Goal: Task Accomplishment & Management: Complete application form

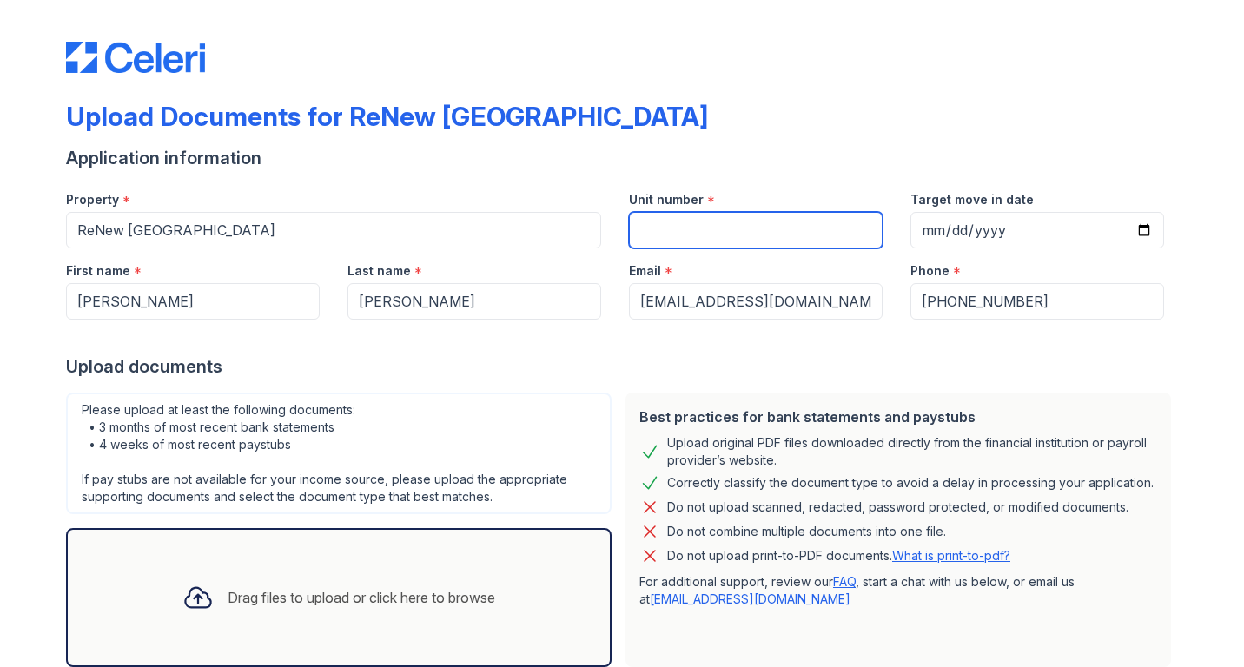
click at [709, 242] on input "Unit number" at bounding box center [756, 230] width 254 height 36
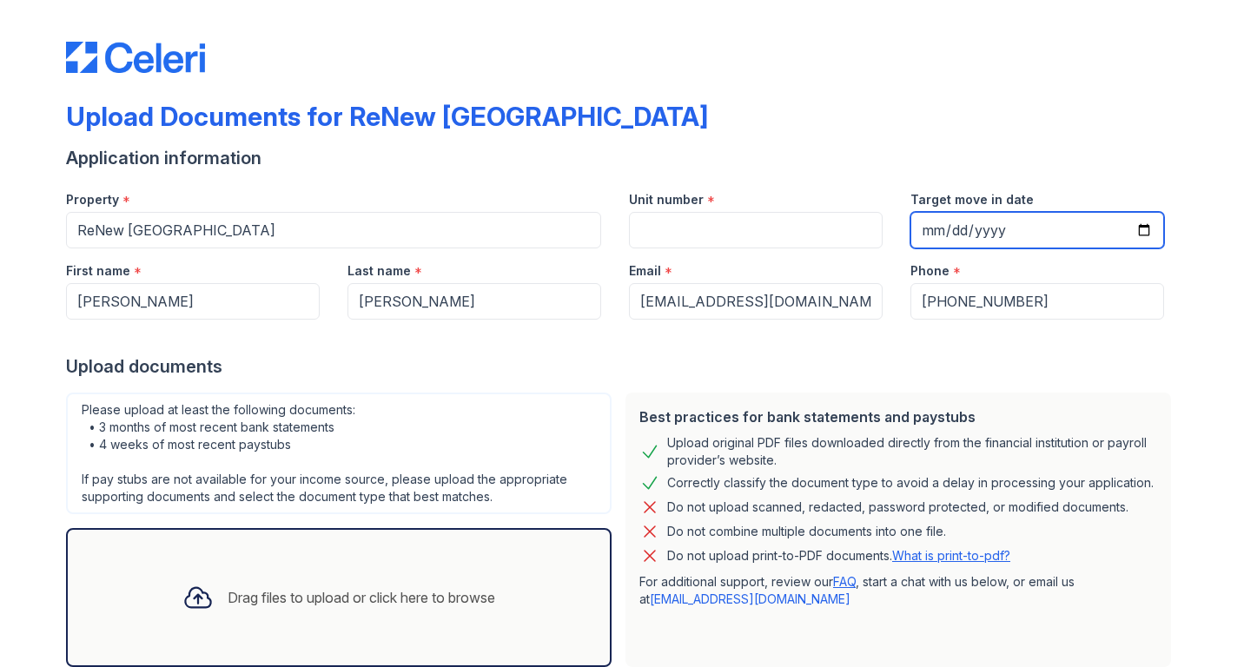
click at [928, 235] on input "Target move in date" at bounding box center [1038, 230] width 254 height 36
click at [931, 235] on input "Target move in date" at bounding box center [1038, 230] width 254 height 36
click at [939, 224] on input "Target move in date" at bounding box center [1038, 230] width 254 height 36
click at [1150, 229] on input "Target move in date" at bounding box center [1038, 230] width 254 height 36
click at [1143, 229] on input "Target move in date" at bounding box center [1038, 230] width 254 height 36
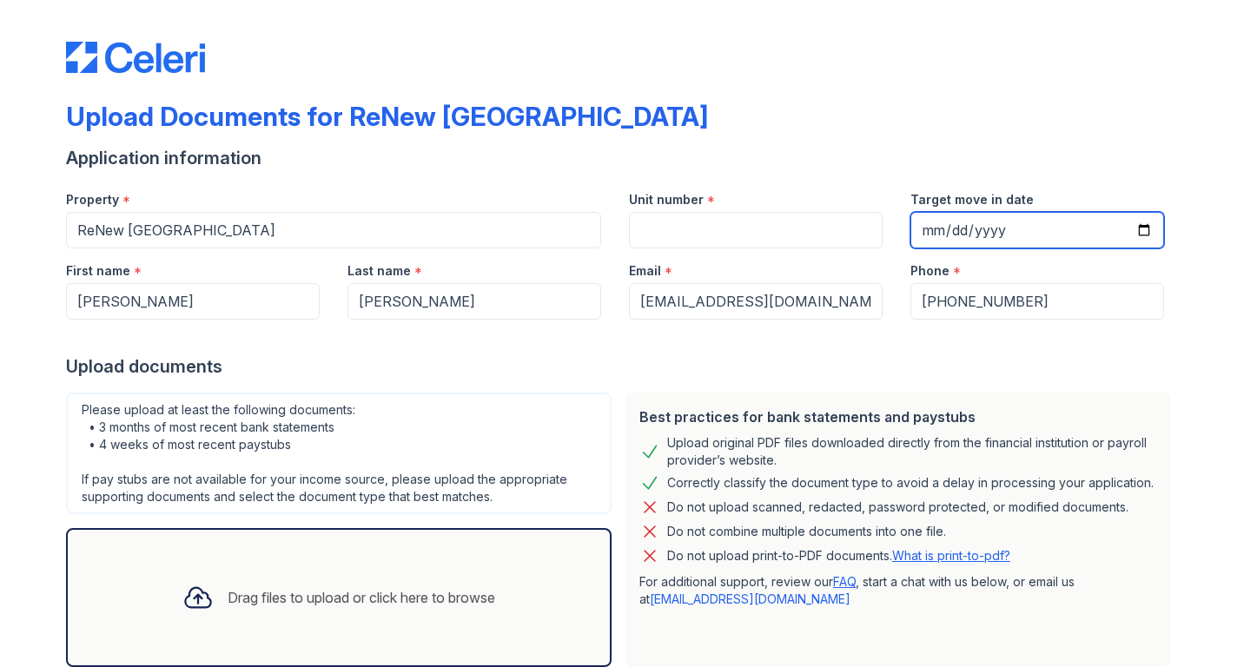
click at [1140, 230] on input "Target move in date" at bounding box center [1038, 230] width 254 height 36
type input "[DATE]"
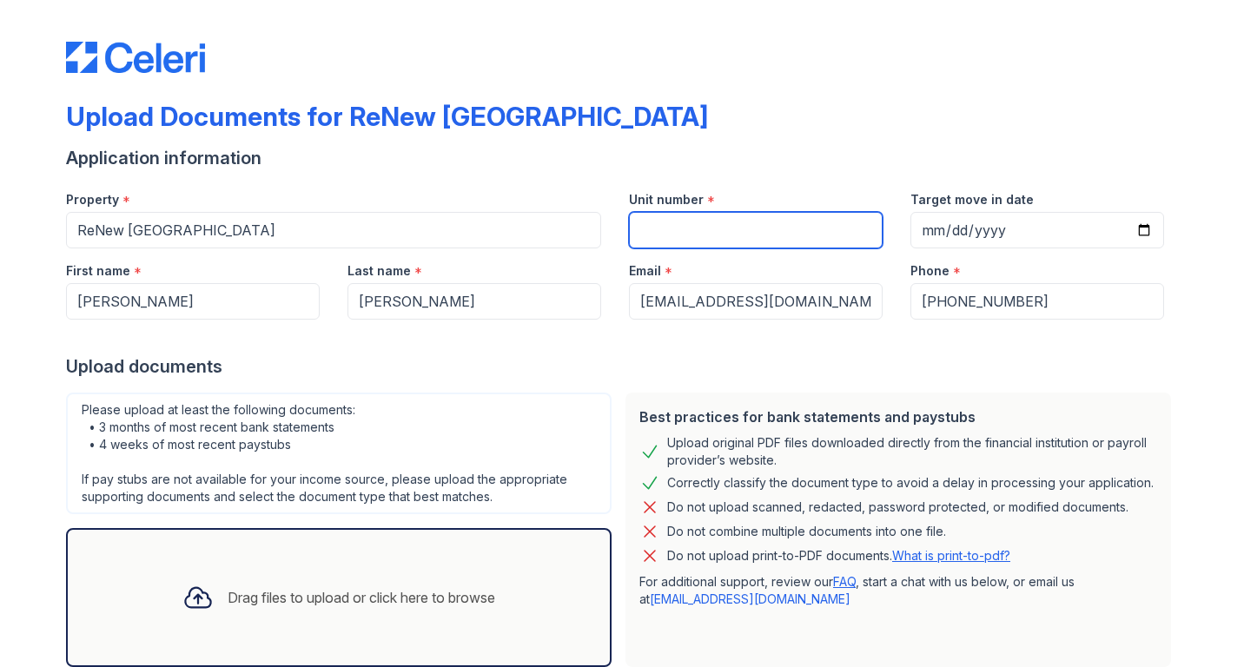
click at [713, 229] on input "Unit number" at bounding box center [756, 230] width 254 height 36
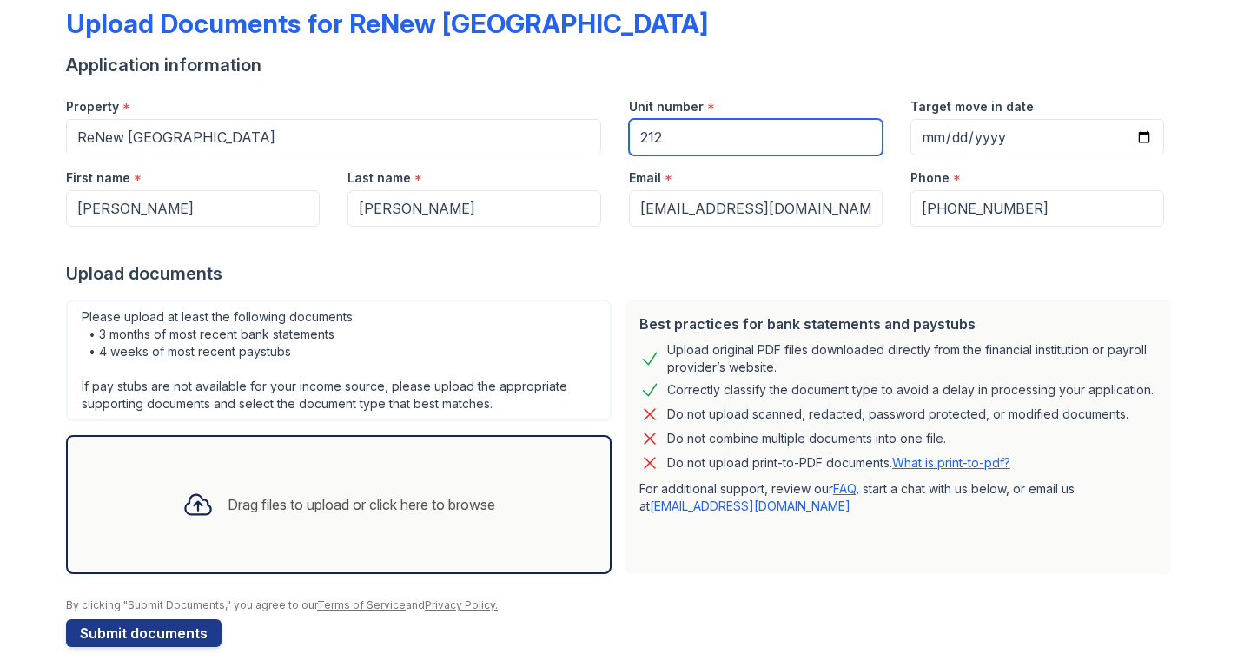
scroll to position [108, 0]
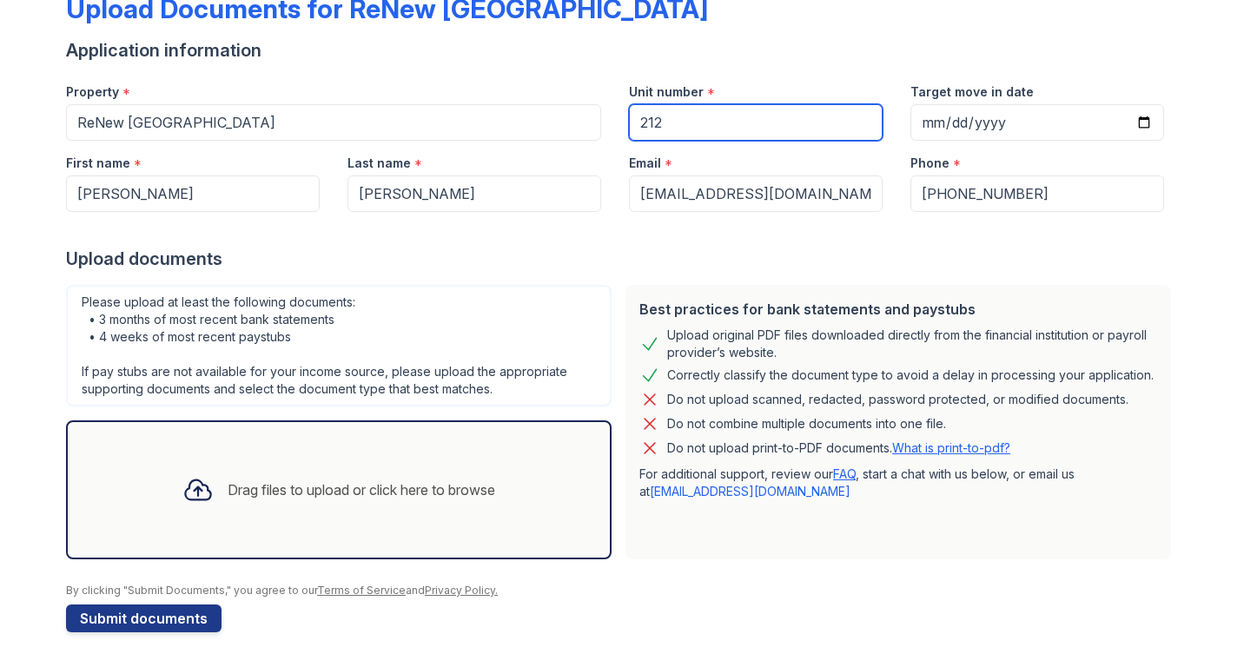
type input "212"
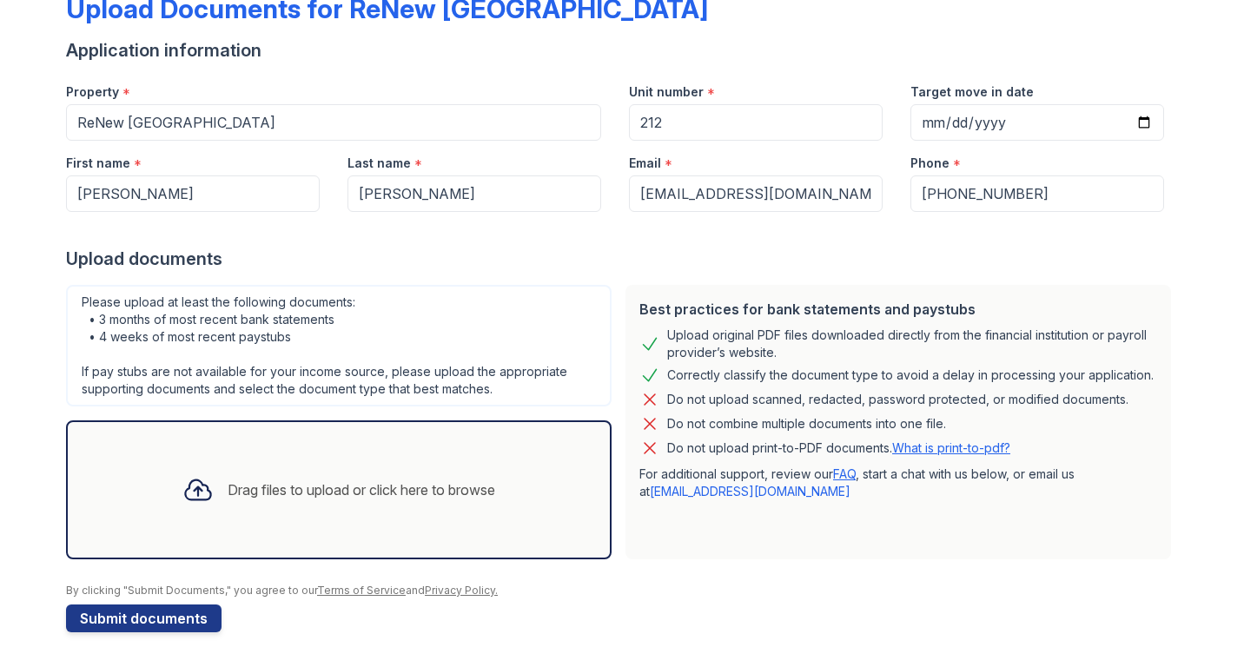
click at [228, 483] on div "Drag files to upload or click here to browse" at bounding box center [362, 490] width 268 height 21
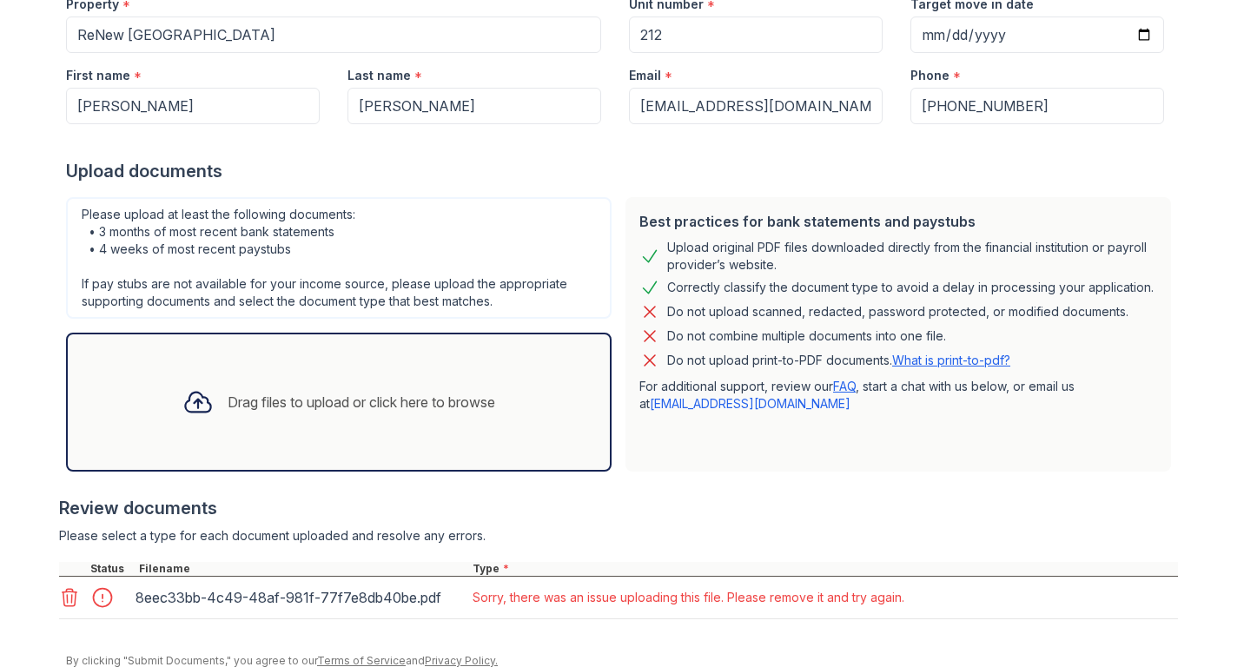
scroll to position [266, 0]
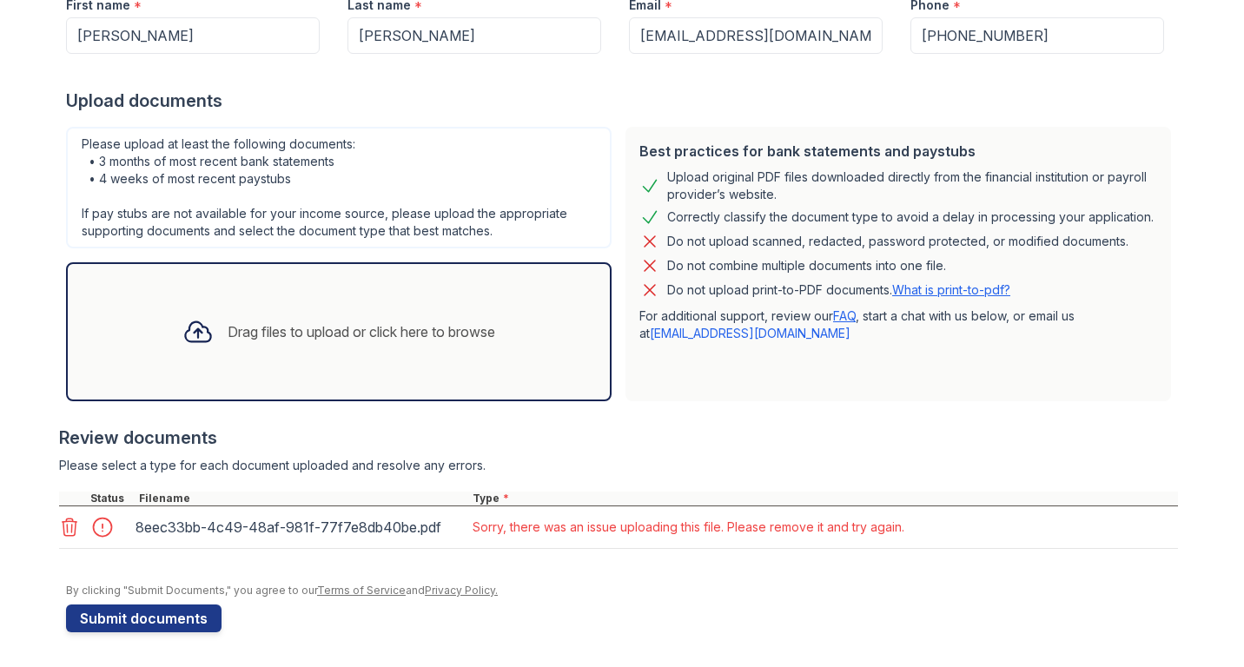
click at [73, 521] on icon at bounding box center [69, 527] width 21 height 21
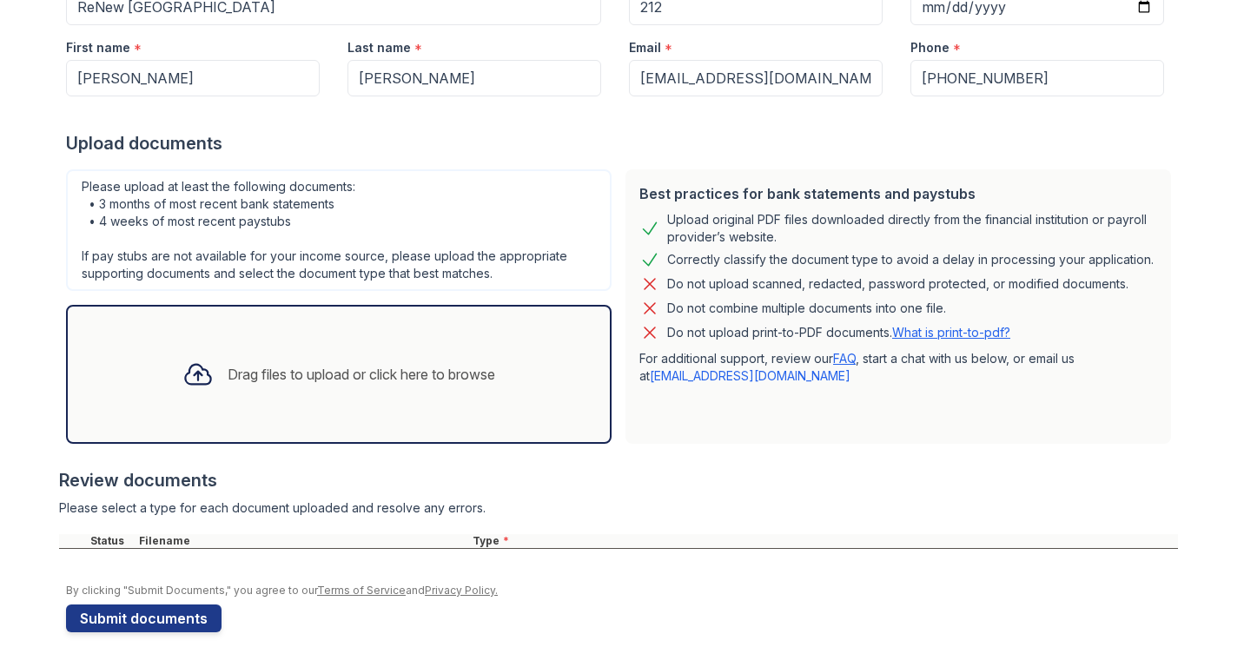
scroll to position [223, 0]
click at [257, 364] on div "Drag files to upload or click here to browse" at bounding box center [362, 374] width 268 height 21
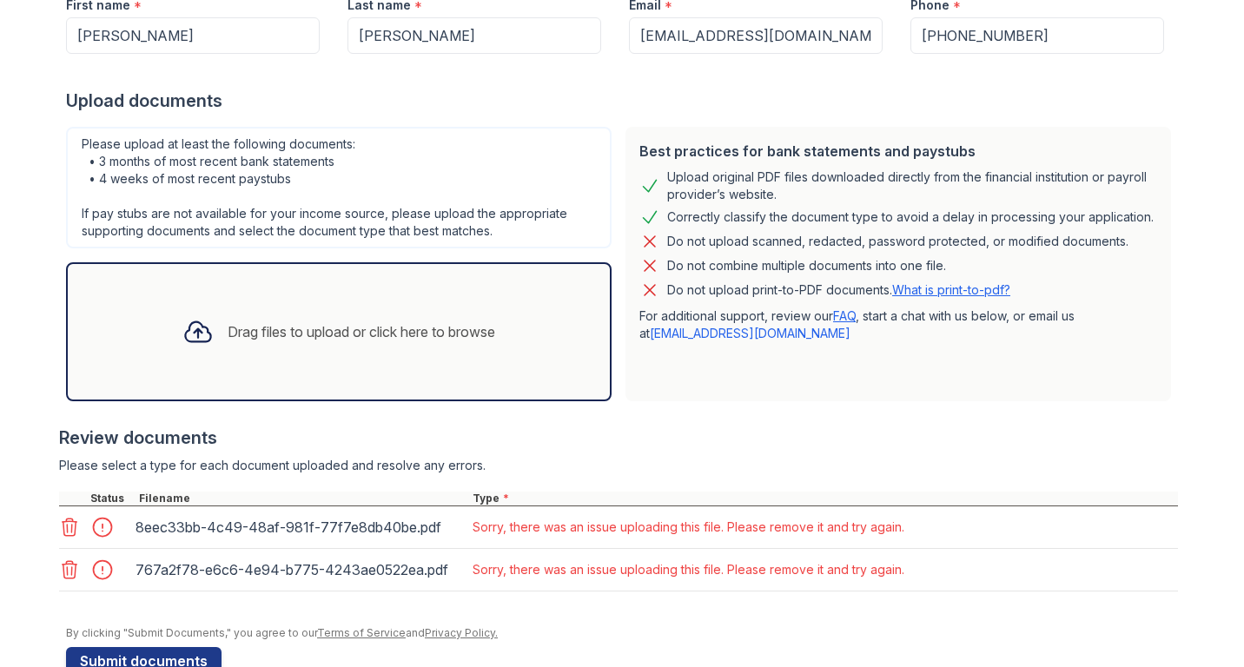
scroll to position [308, 0]
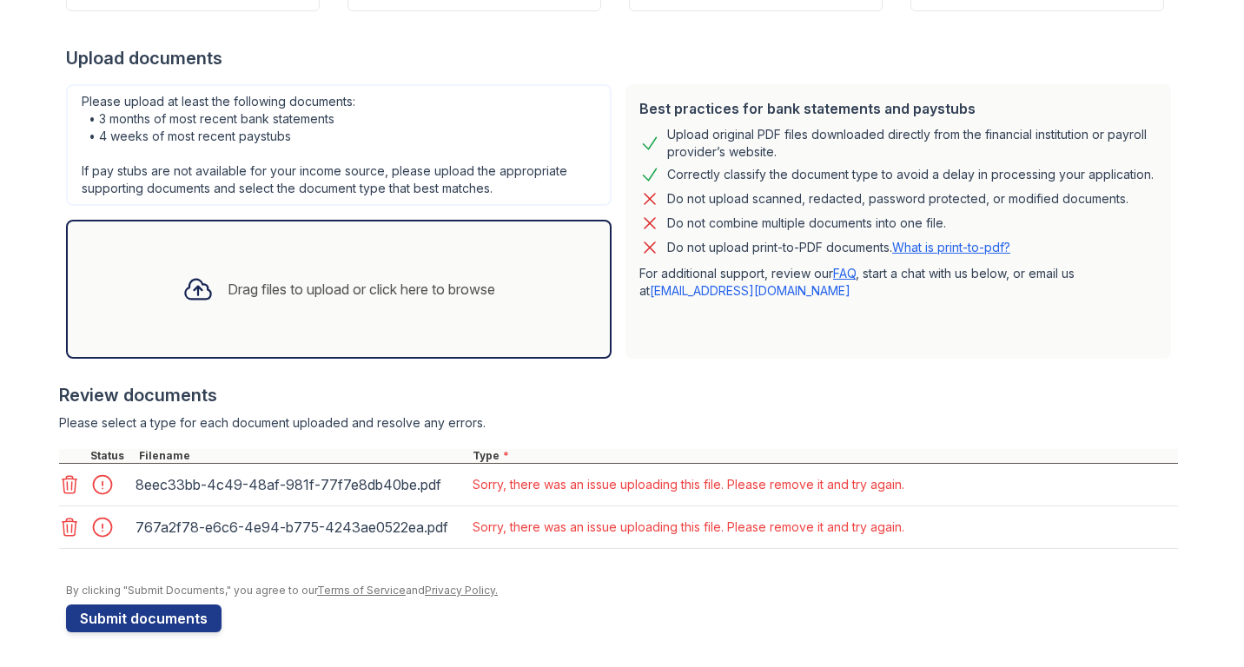
click at [184, 528] on div "767a2f78-e6c6-4e94-b775-4243ae0522ea.pdf" at bounding box center [299, 527] width 327 height 28
click at [95, 527] on div at bounding box center [107, 527] width 49 height 24
click at [85, 485] on div at bounding box center [107, 485] width 49 height 24
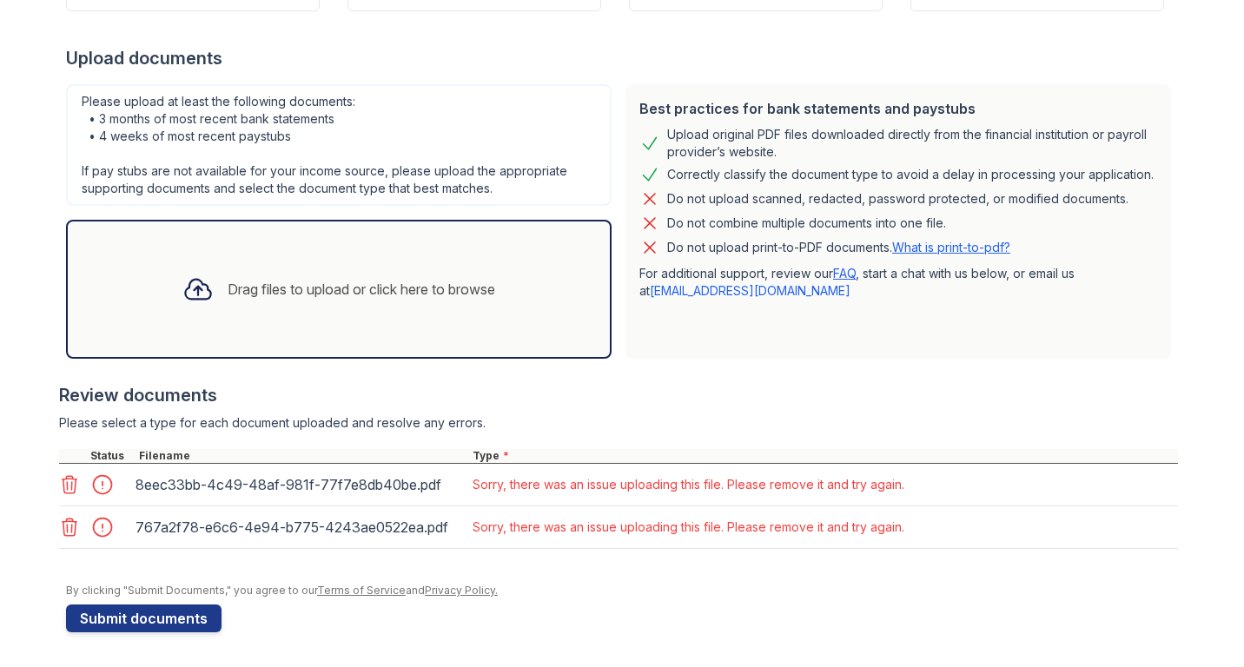
click at [59, 487] on icon at bounding box center [69, 484] width 21 height 21
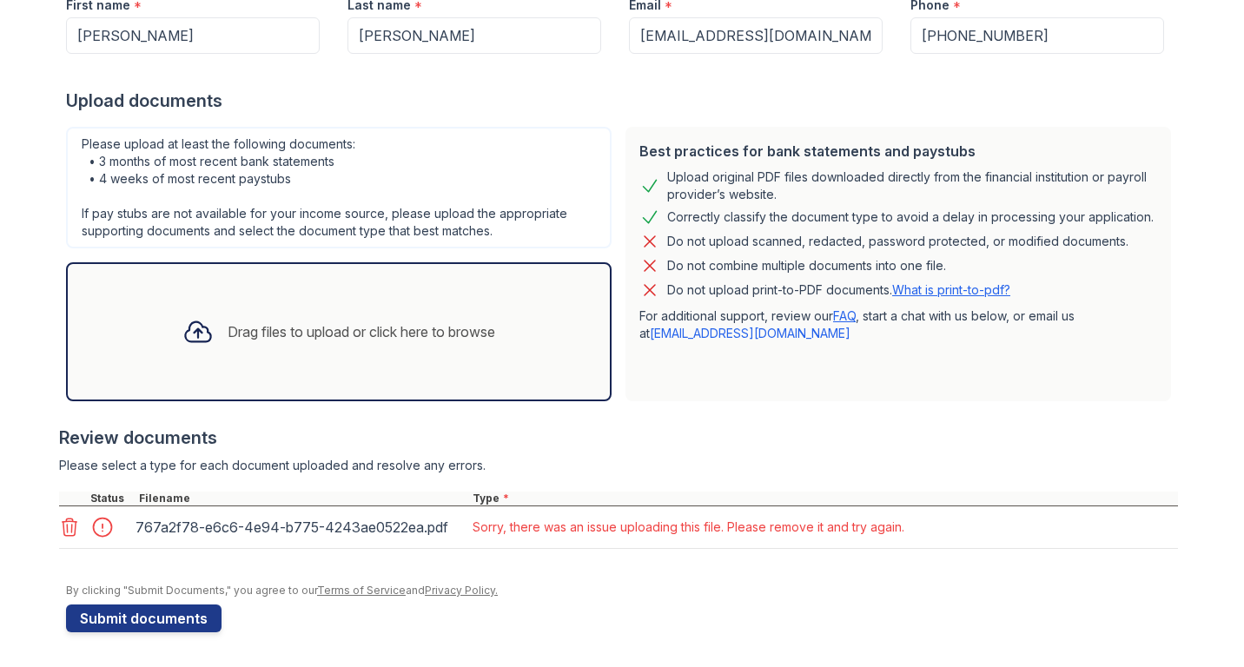
scroll to position [266, 0]
click at [62, 532] on icon at bounding box center [69, 527] width 21 height 21
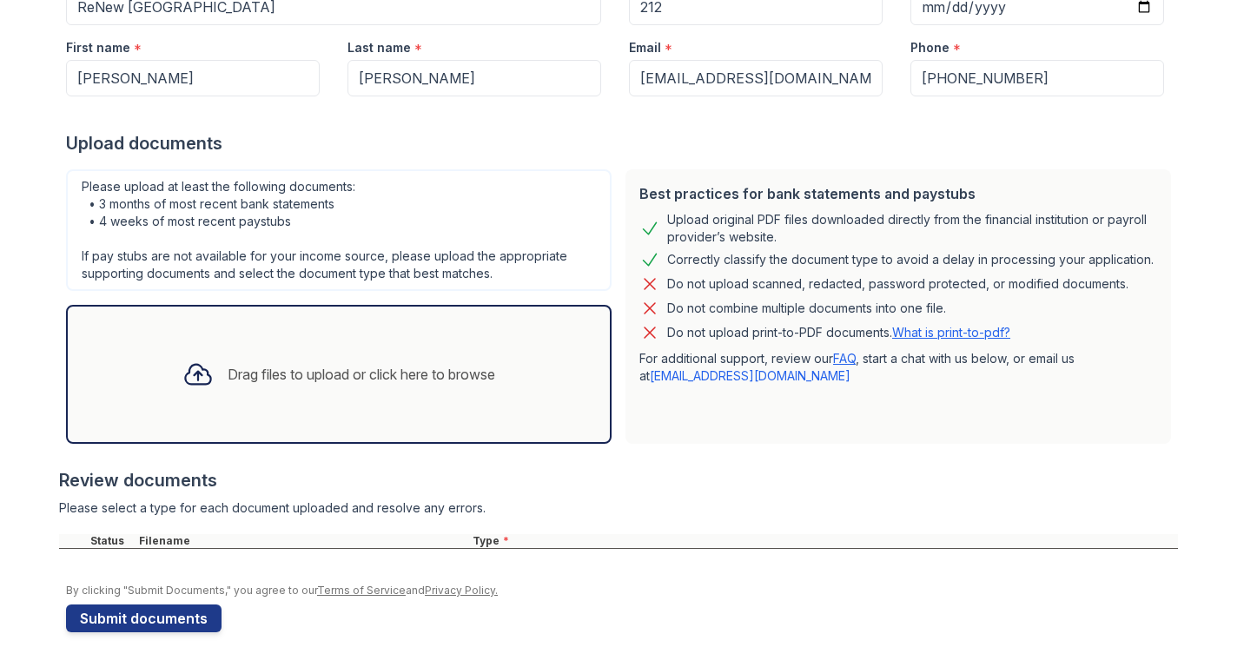
scroll to position [223, 0]
click at [329, 393] on div "Drag files to upload or click here to browse" at bounding box center [339, 374] width 341 height 59
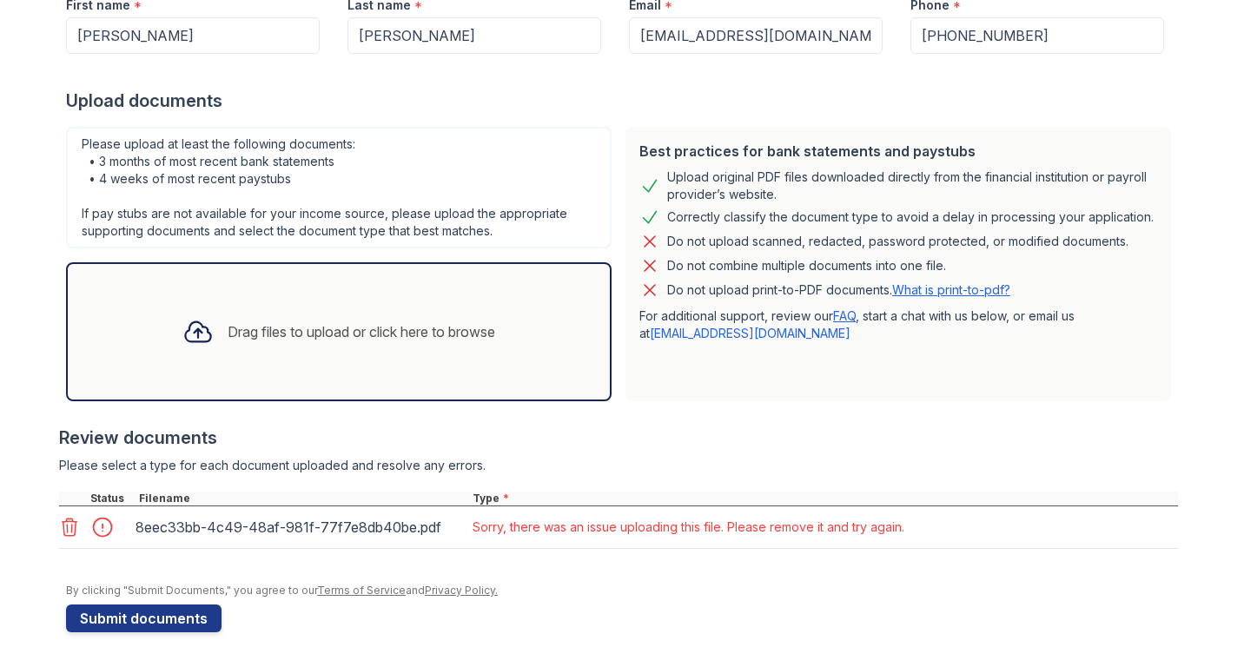
click at [62, 524] on icon at bounding box center [69, 527] width 21 height 21
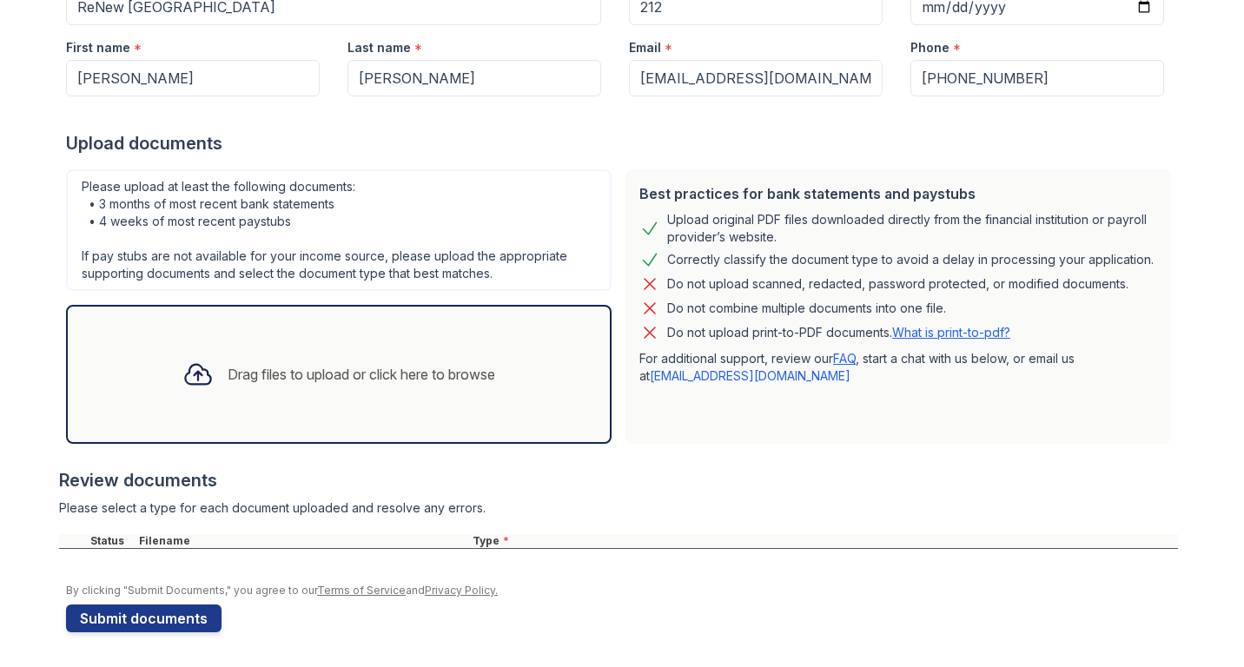
click at [248, 400] on div "Drag files to upload or click here to browse" at bounding box center [339, 374] width 341 height 59
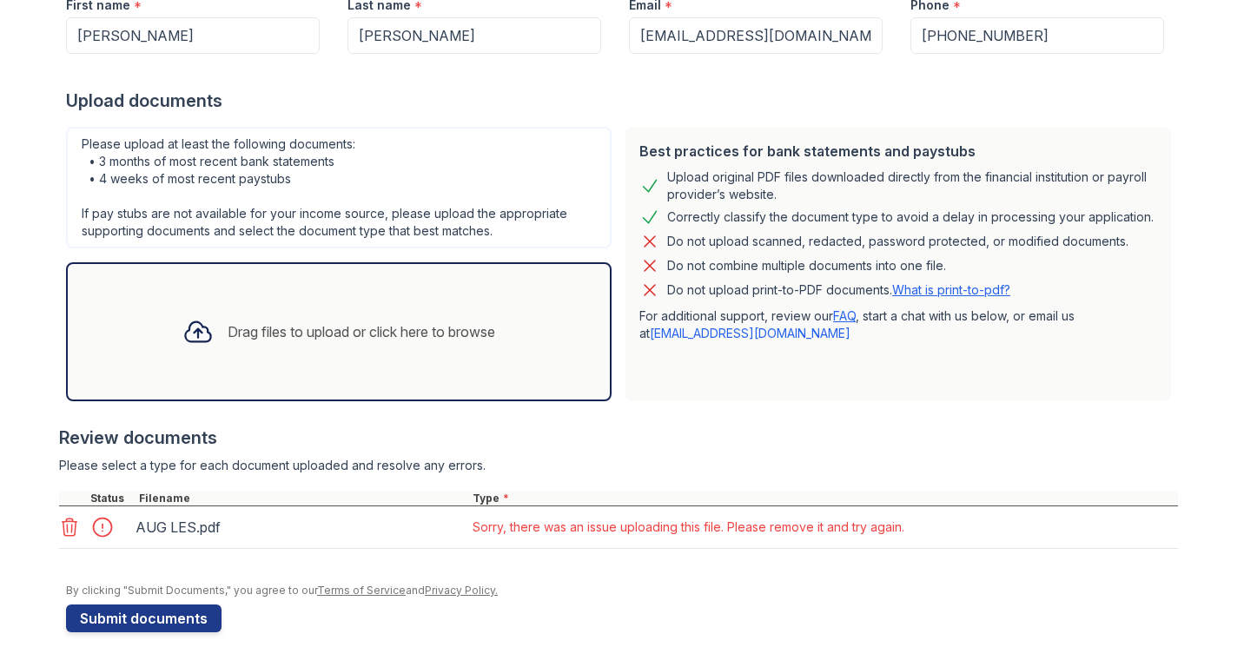
click at [168, 527] on div "AUG LES.pdf" at bounding box center [299, 527] width 327 height 28
click at [103, 523] on div at bounding box center [107, 527] width 49 height 24
click at [102, 523] on div at bounding box center [107, 527] width 49 height 24
click at [471, 490] on div at bounding box center [618, 482] width 1119 height 17
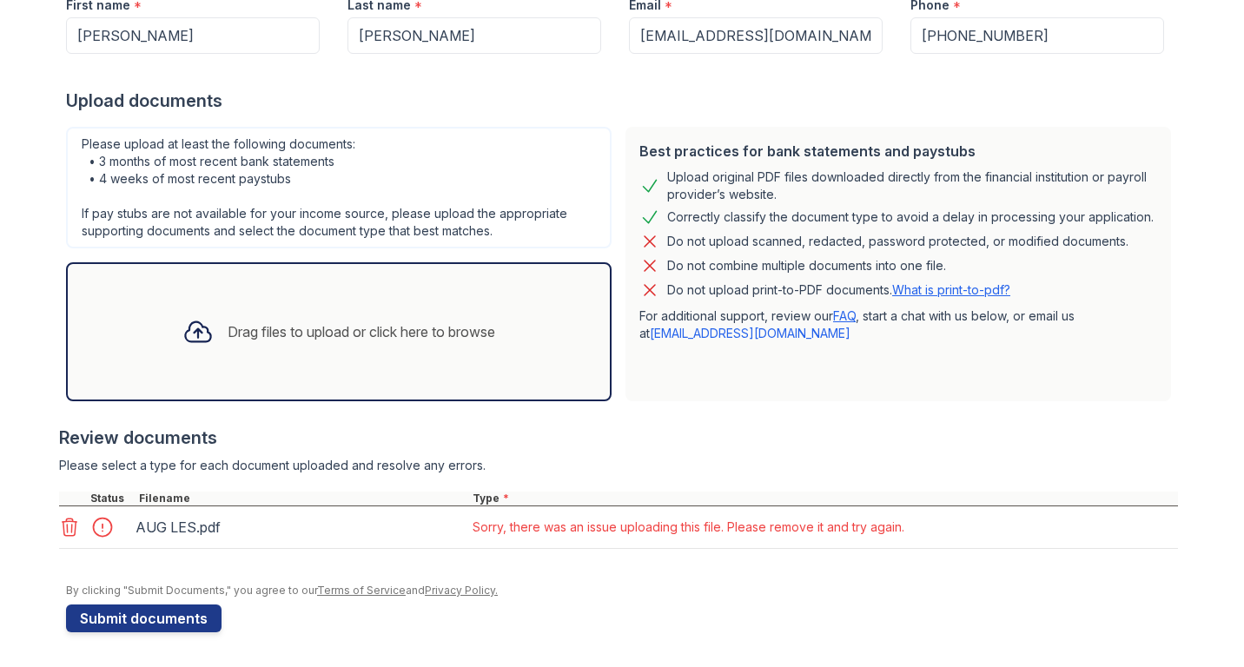
click at [59, 541] on div "AUG LES.pdf Sorry, there was an issue uploading this file. Please remove it and…" at bounding box center [618, 528] width 1119 height 43
click at [64, 534] on icon at bounding box center [69, 527] width 21 height 21
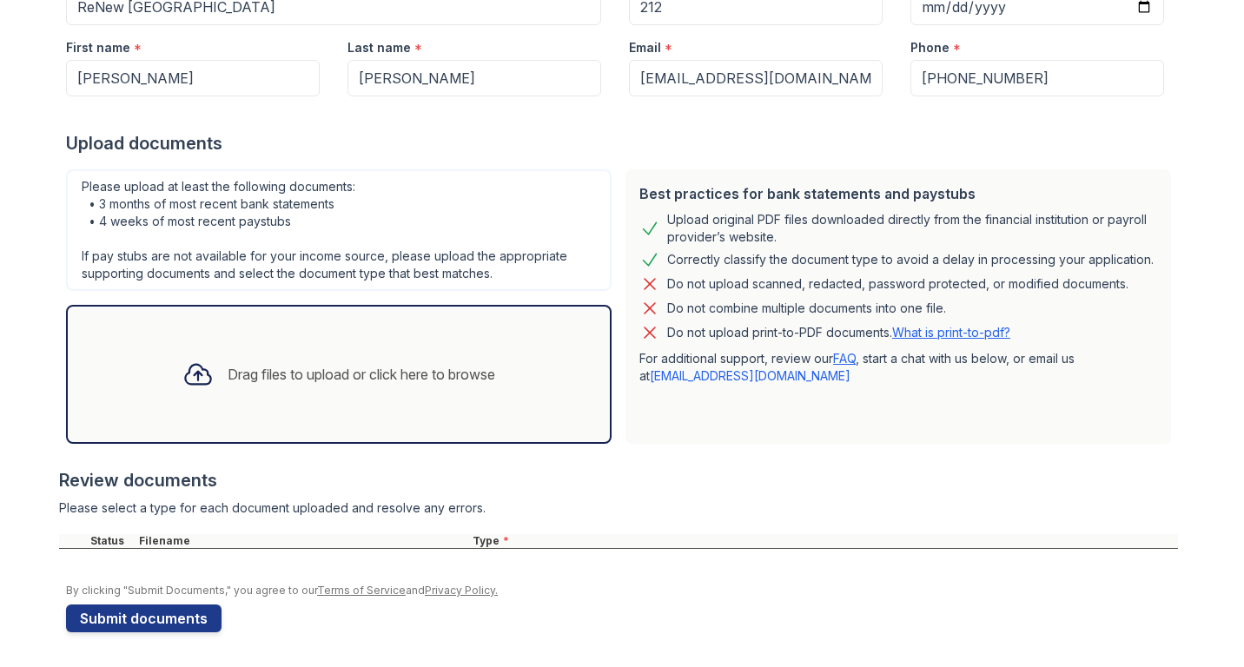
click at [211, 368] on div "Drag files to upload or click here to browse" at bounding box center [339, 374] width 341 height 59
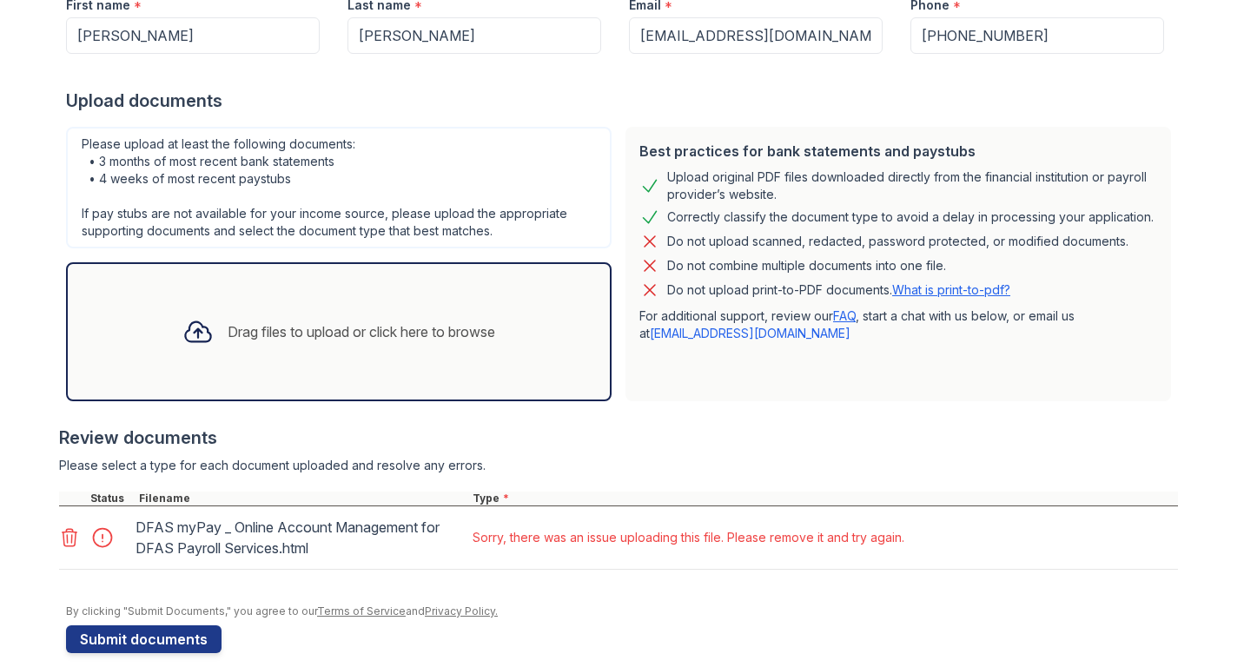
click at [63, 540] on icon at bounding box center [69, 537] width 21 height 21
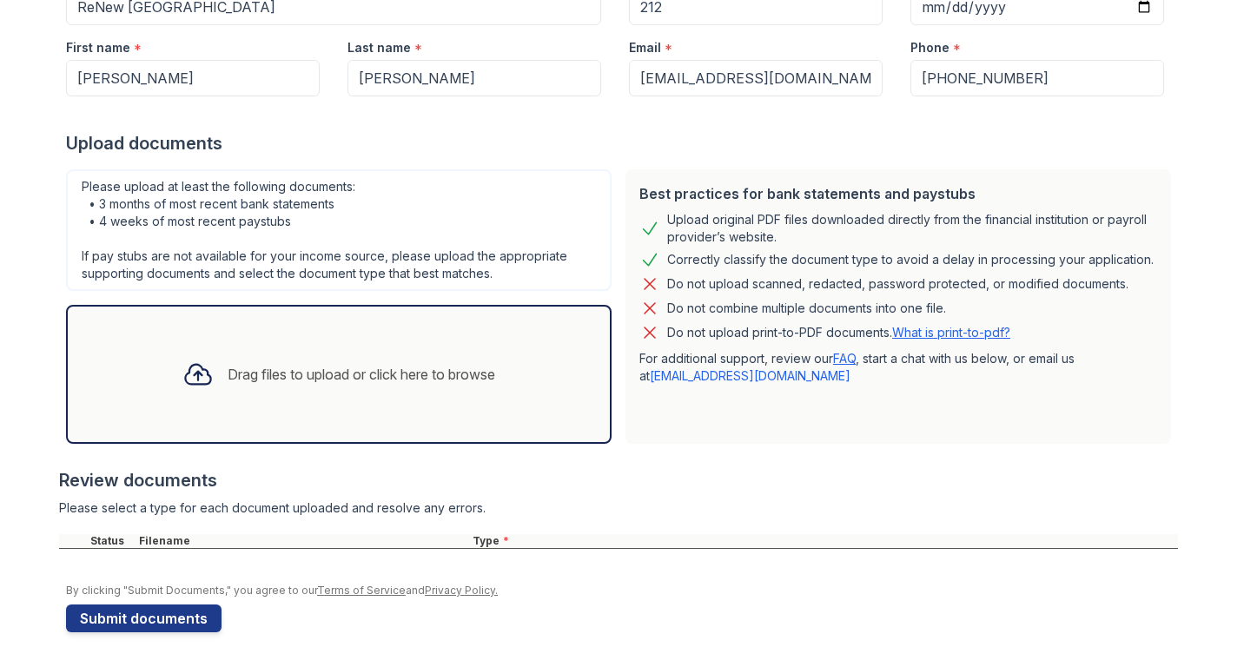
click at [316, 400] on div "Drag files to upload or click here to browse" at bounding box center [339, 374] width 341 height 59
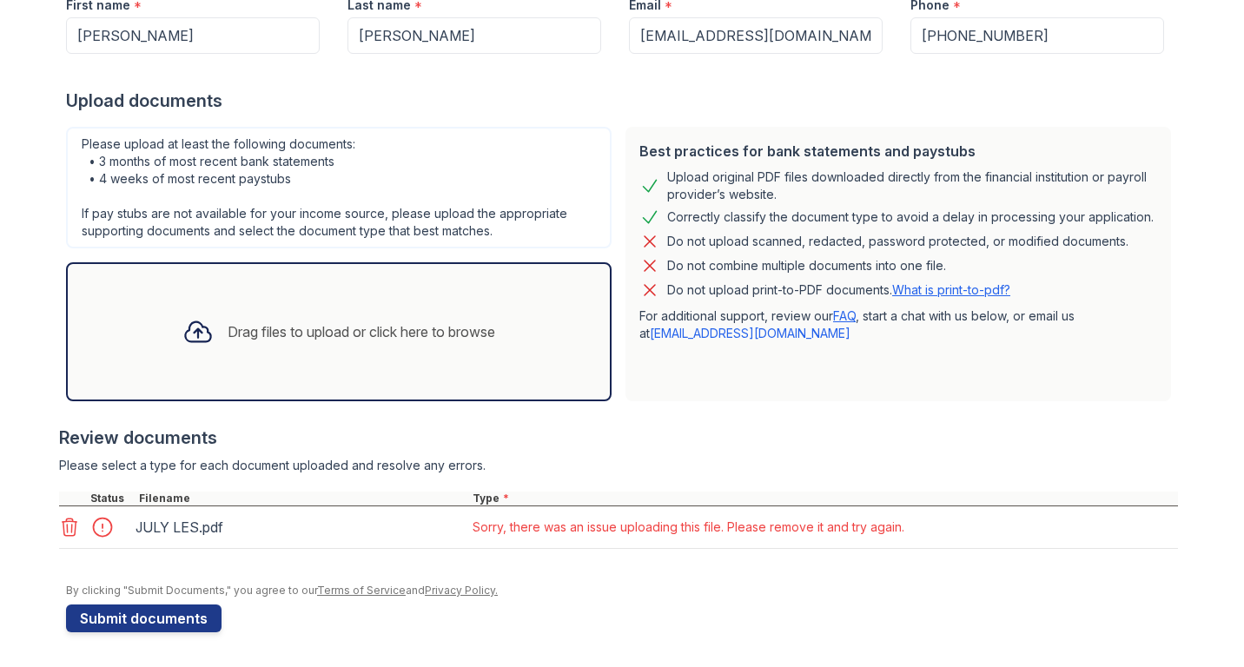
click at [638, 530] on div "Sorry, there was an issue uploading this file. Please remove it and try again." at bounding box center [689, 527] width 432 height 17
click at [62, 533] on icon at bounding box center [69, 527] width 21 height 21
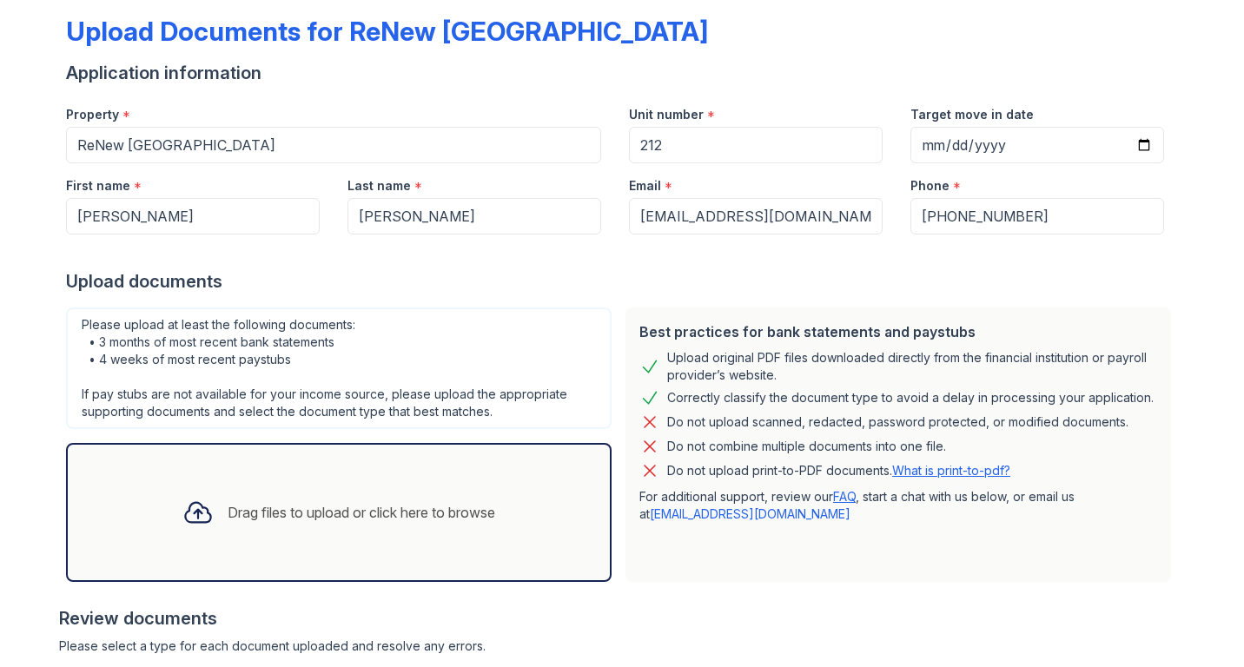
scroll to position [223, 0]
